Goal: Task Accomplishment & Management: Use online tool/utility

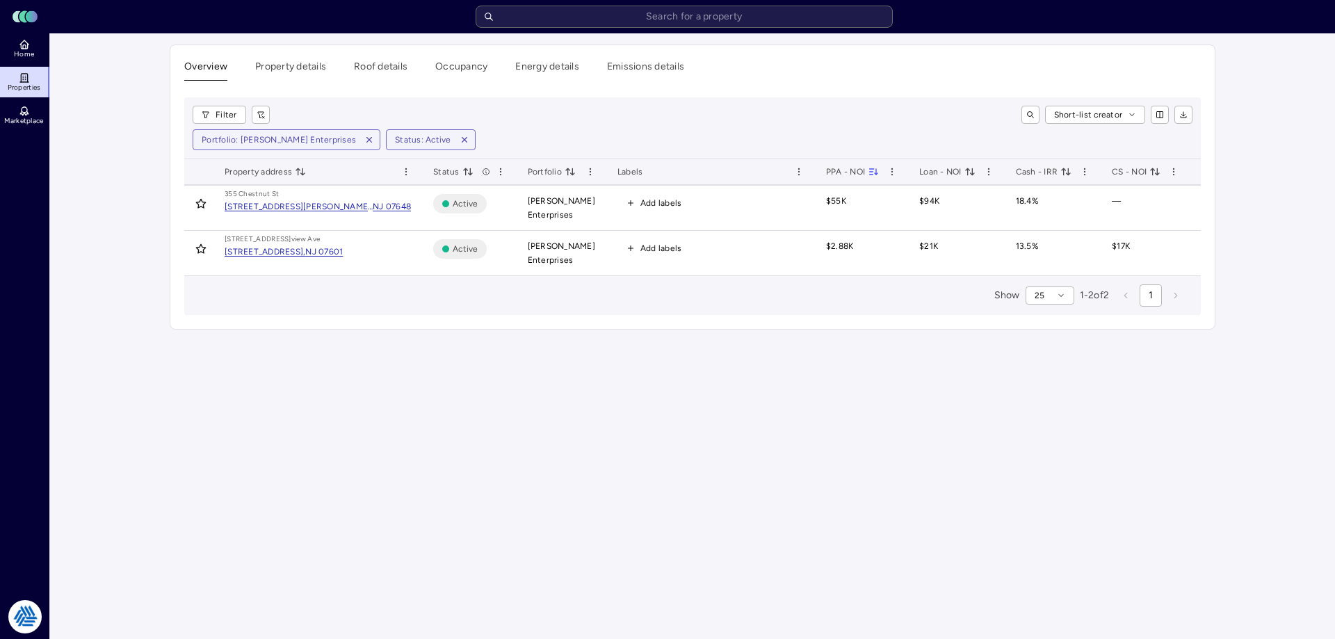
click at [367, 139] on icon "button" at bounding box center [369, 140] width 5 height 5
click at [666, 16] on input "text" at bounding box center [684, 17] width 417 height 22
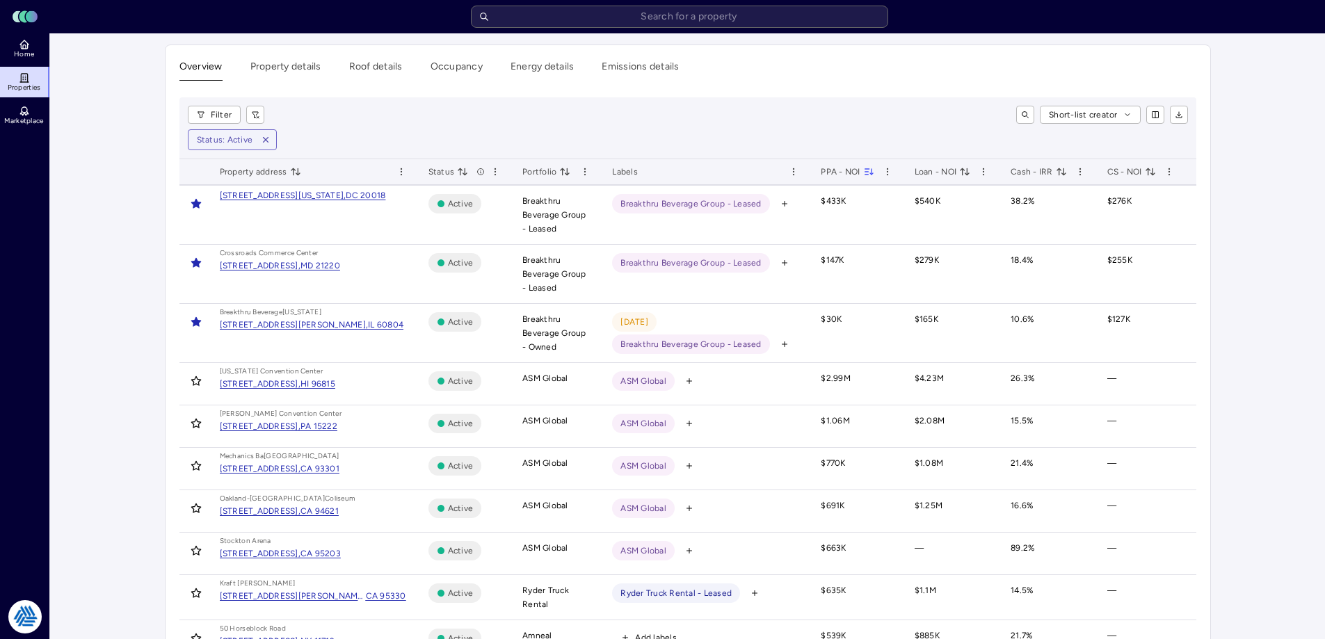
drag, startPoint x: 672, startPoint y: 22, endPoint x: 675, endPoint y: 30, distance: 9.0
click at [674, 26] on input "text" at bounding box center [679, 17] width 417 height 22
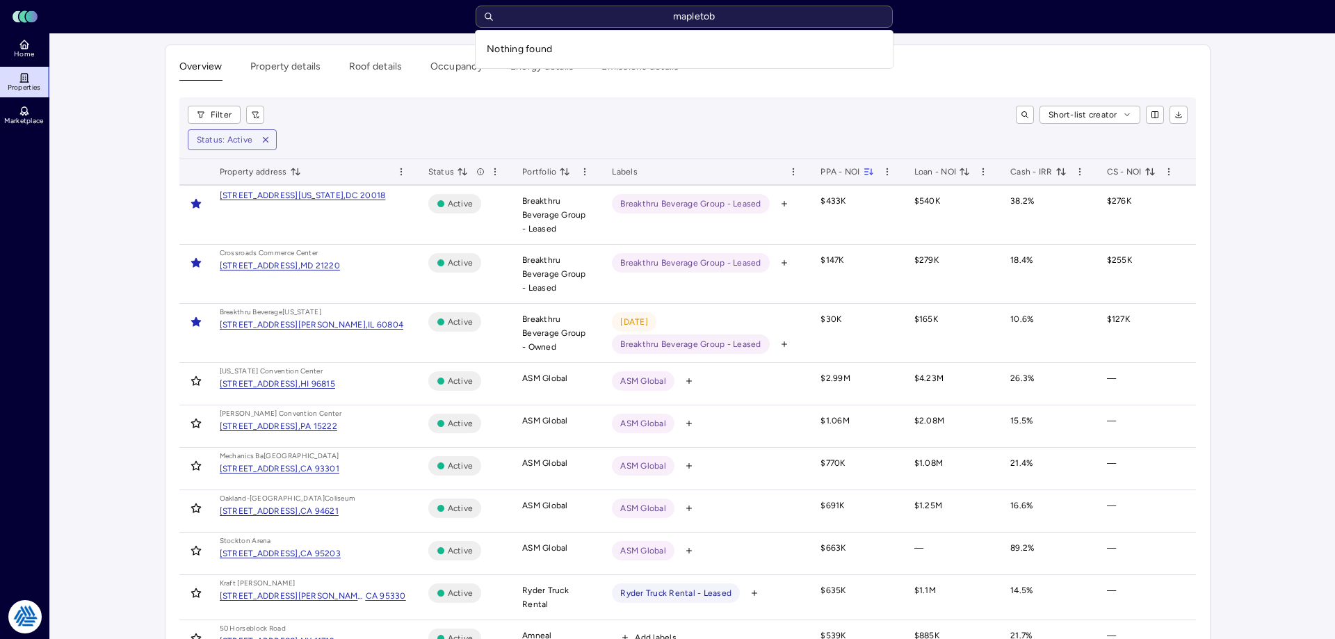
type input "mapleto"
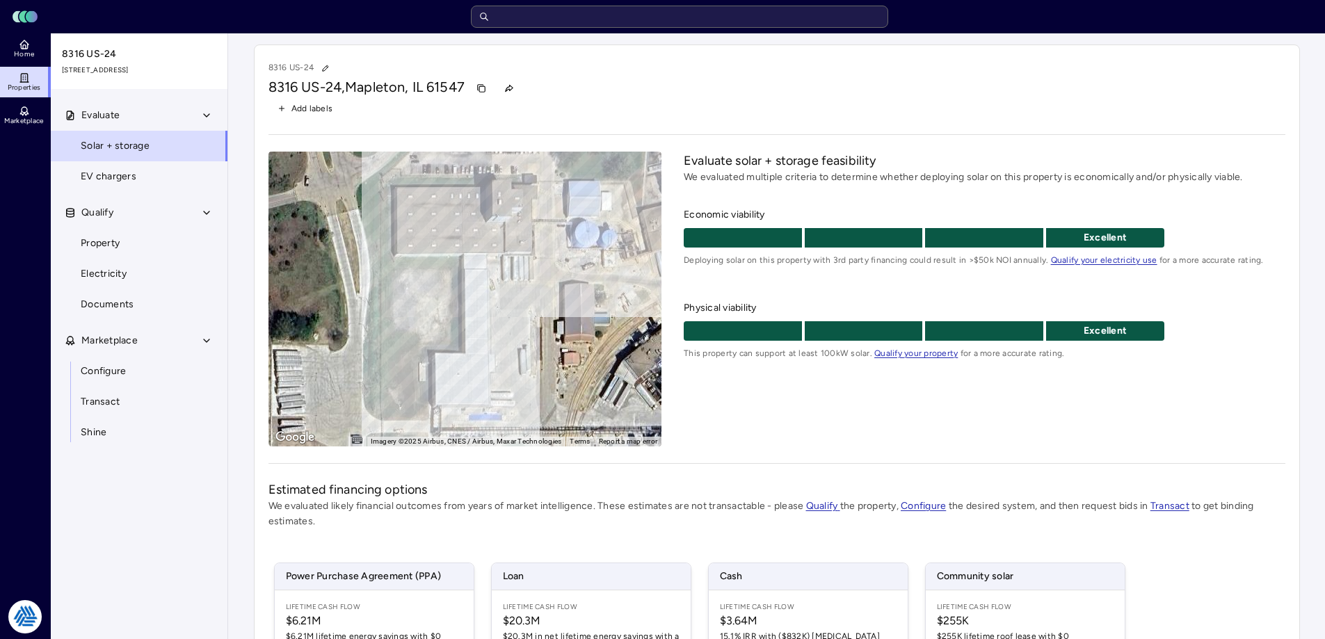
click at [767, 437] on div "Evaluate solar + storage feasibility We evaluated multiple criteria to determin…" at bounding box center [983, 299] width 601 height 295
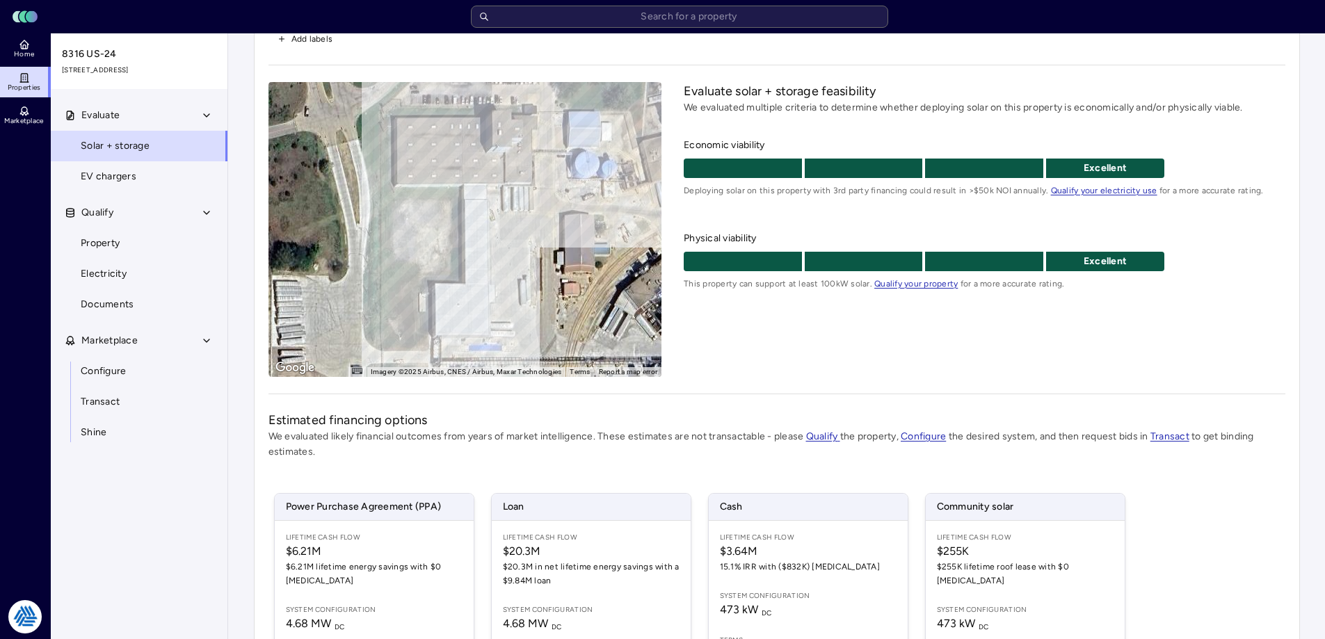
scroll to position [139, 0]
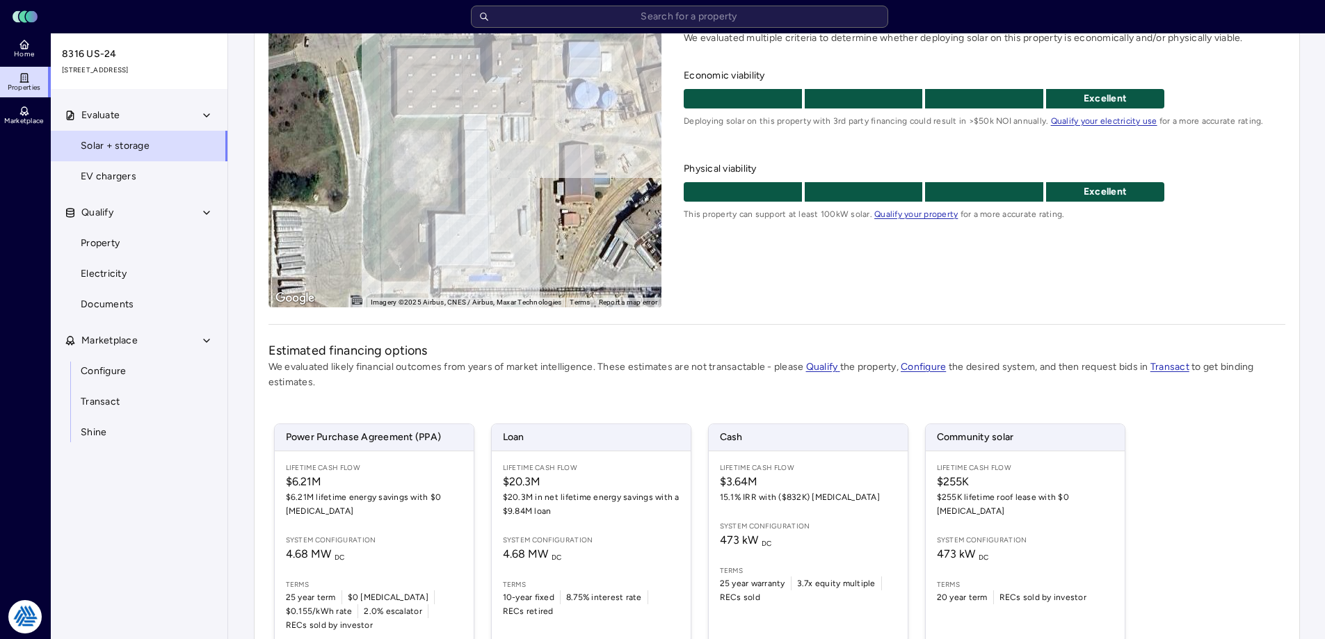
click at [156, 380] on link "Configure" at bounding box center [139, 371] width 178 height 31
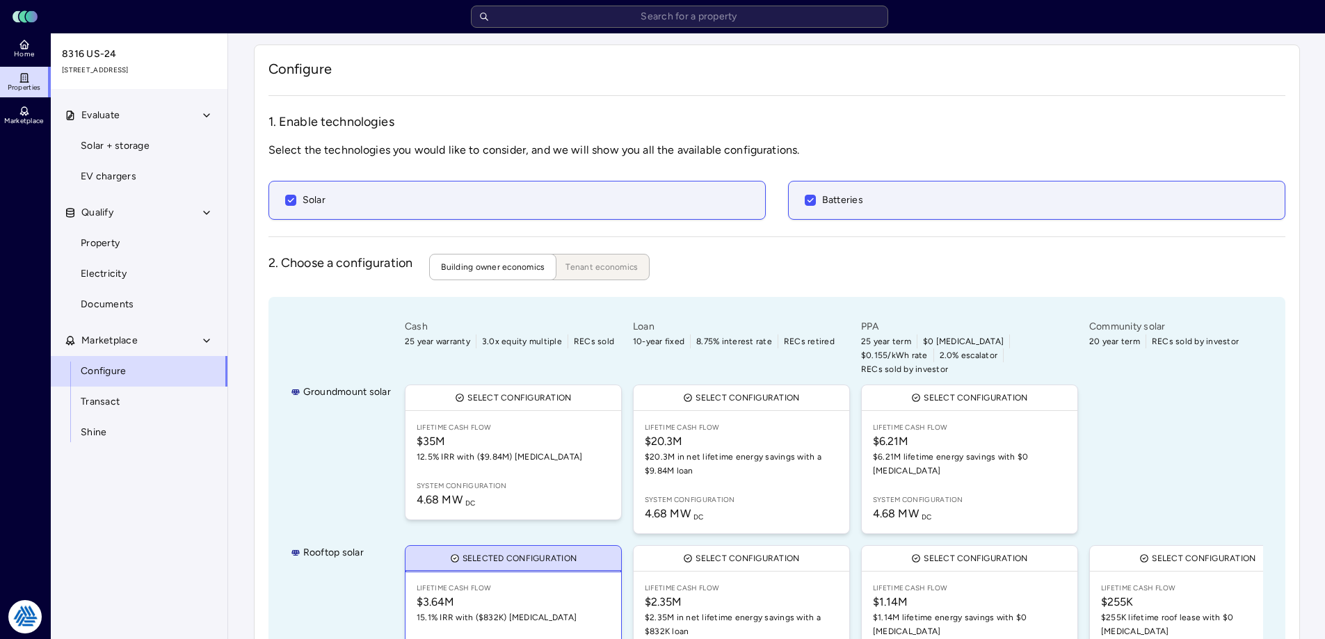
click at [353, 316] on div "Groundmount solar Rooftop solar Rooftop solar Batteries Cash 25 year warranty 3…" at bounding box center [776, 611] width 1017 height 628
click at [314, 292] on div "1. Enable technologies Select the technologies you would like to consider, and …" at bounding box center [776, 519] width 1017 height 812
